Goal: Task Accomplishment & Management: Use online tool/utility

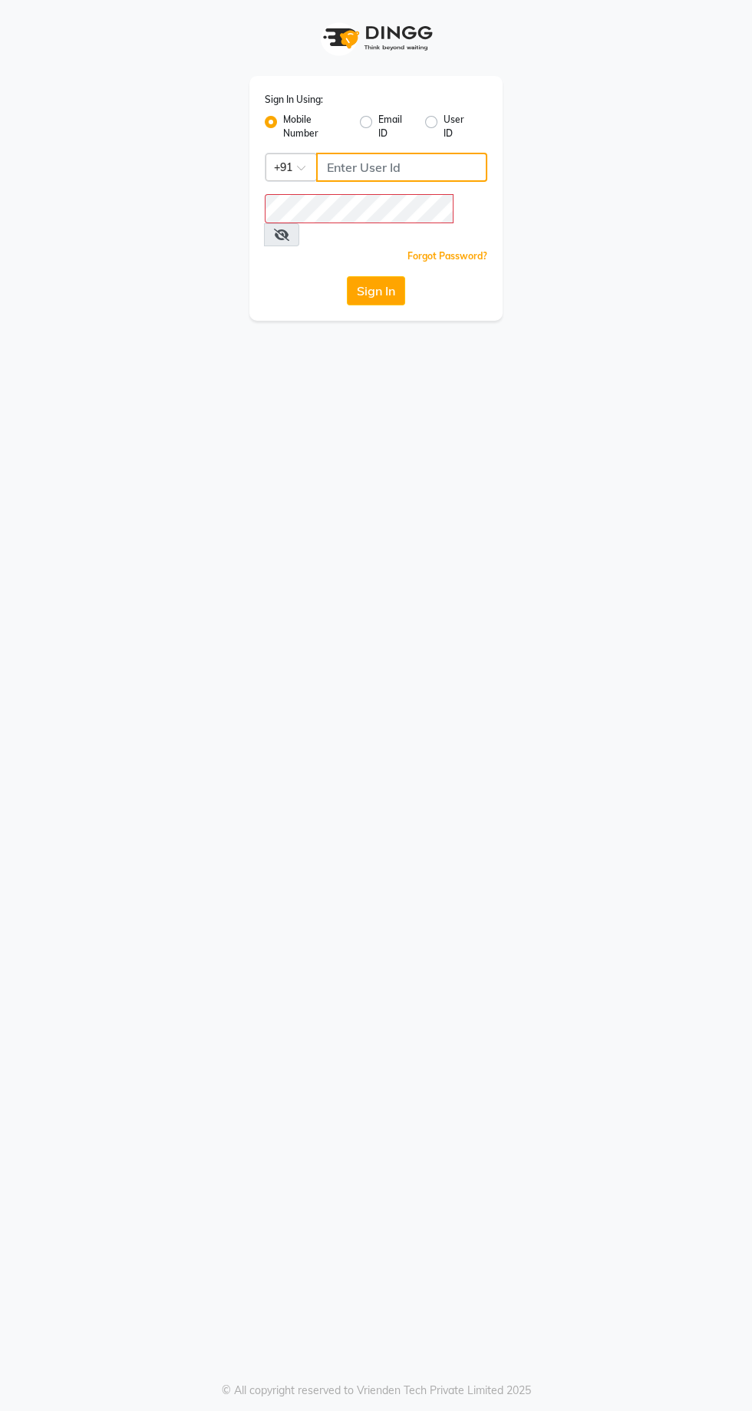
type input "9869078914"
click at [347, 276] on button "Sign In" at bounding box center [376, 290] width 58 height 29
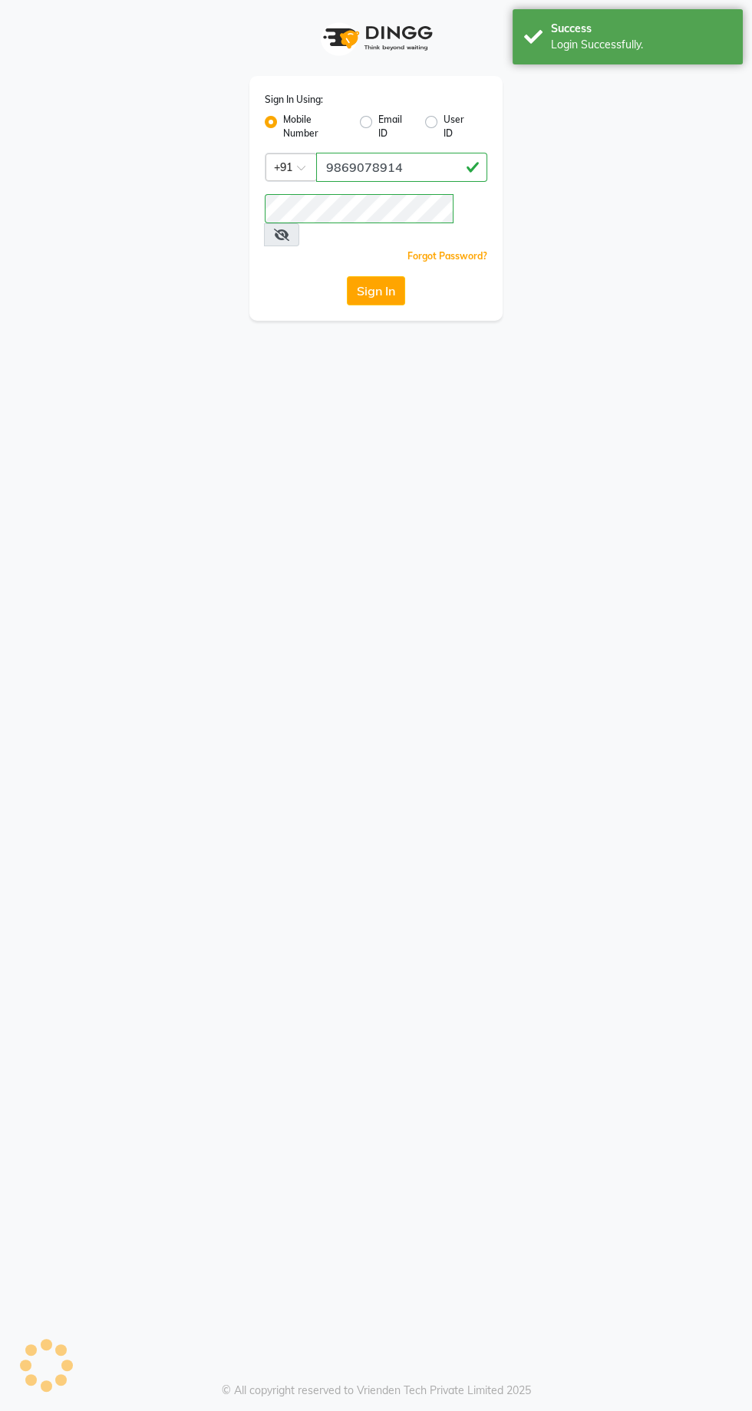
select select "service"
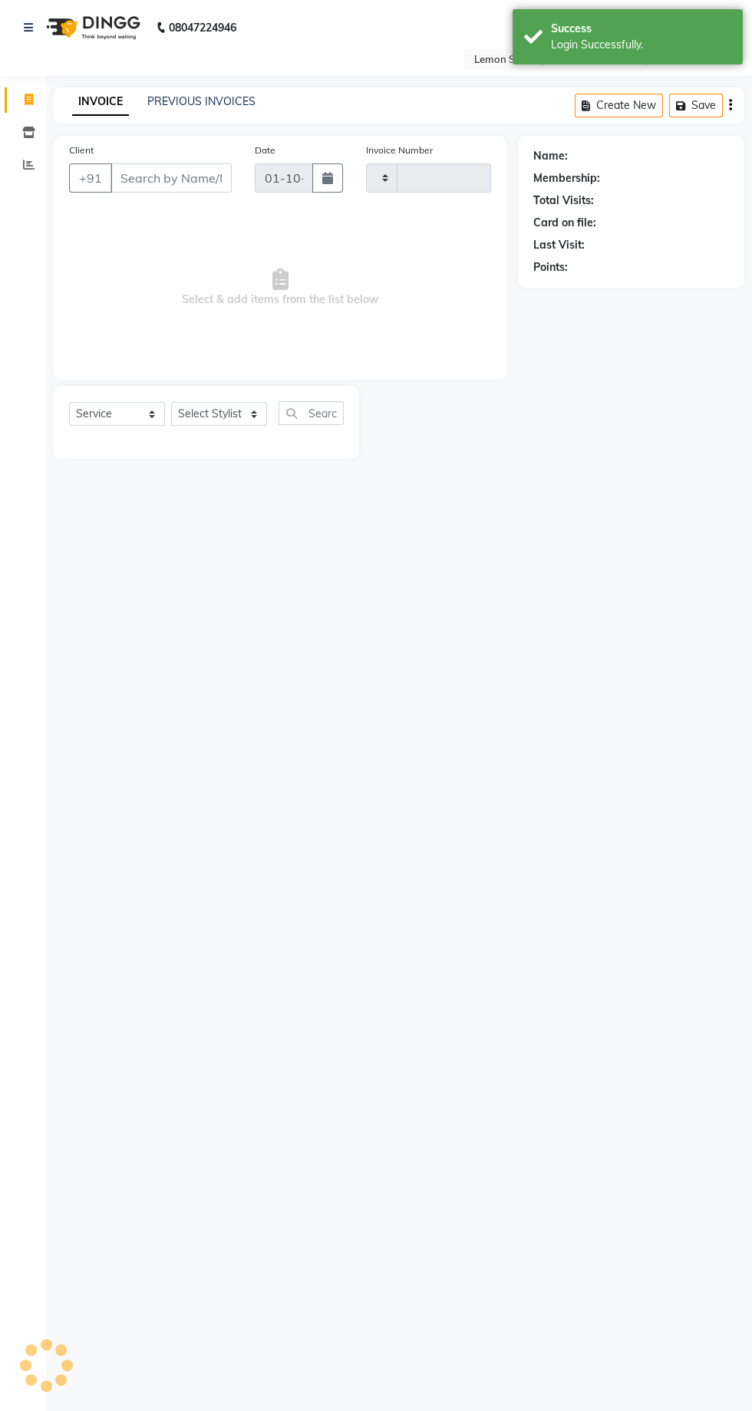
type input "2440"
select select "en"
select select "8053"
click at [35, 133] on span at bounding box center [28, 133] width 27 height 18
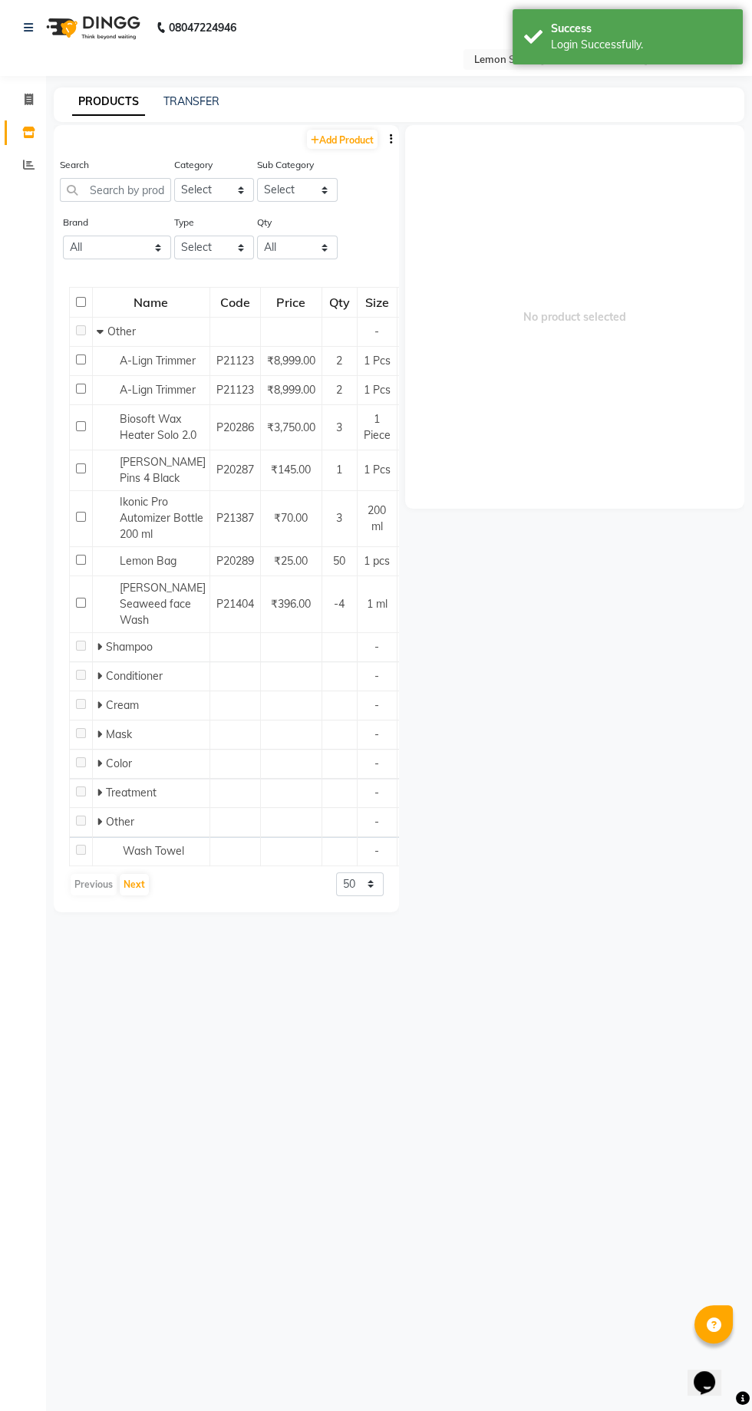
select select "service"
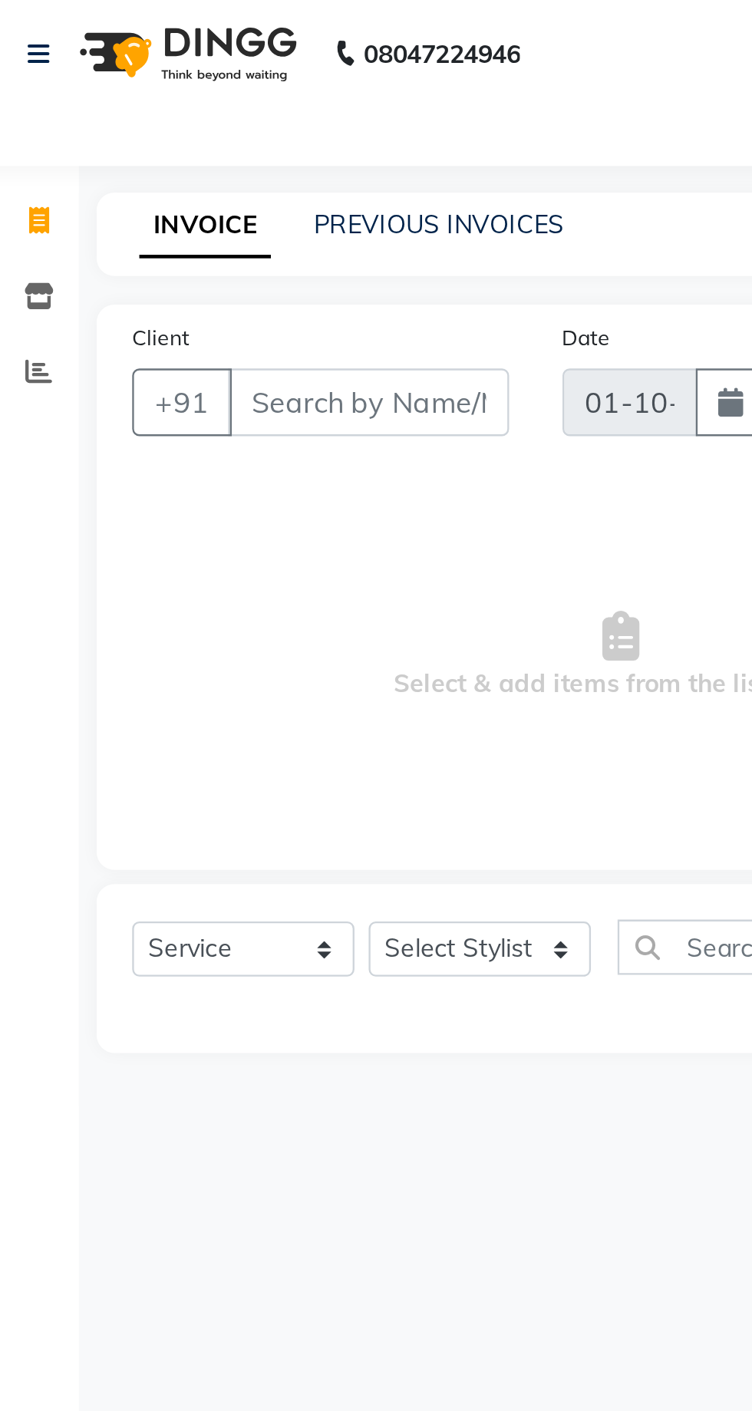
select select "8053"
type input "2440"
click at [30, 173] on span at bounding box center [28, 165] width 27 height 18
